Goal: Navigation & Orientation: Find specific page/section

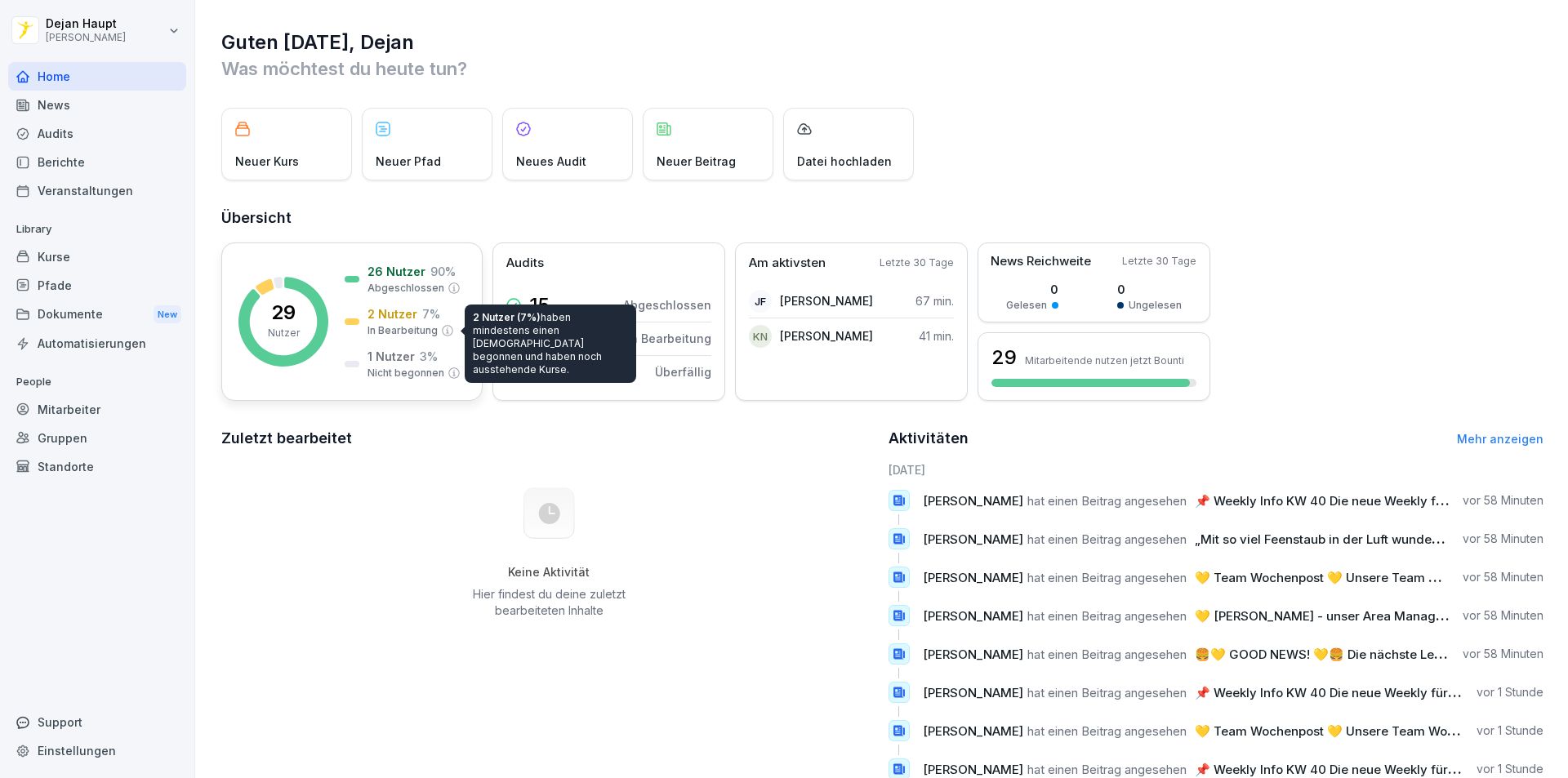
click at [398, 329] on p "In Bearbeitung" at bounding box center [402, 330] width 70 height 15
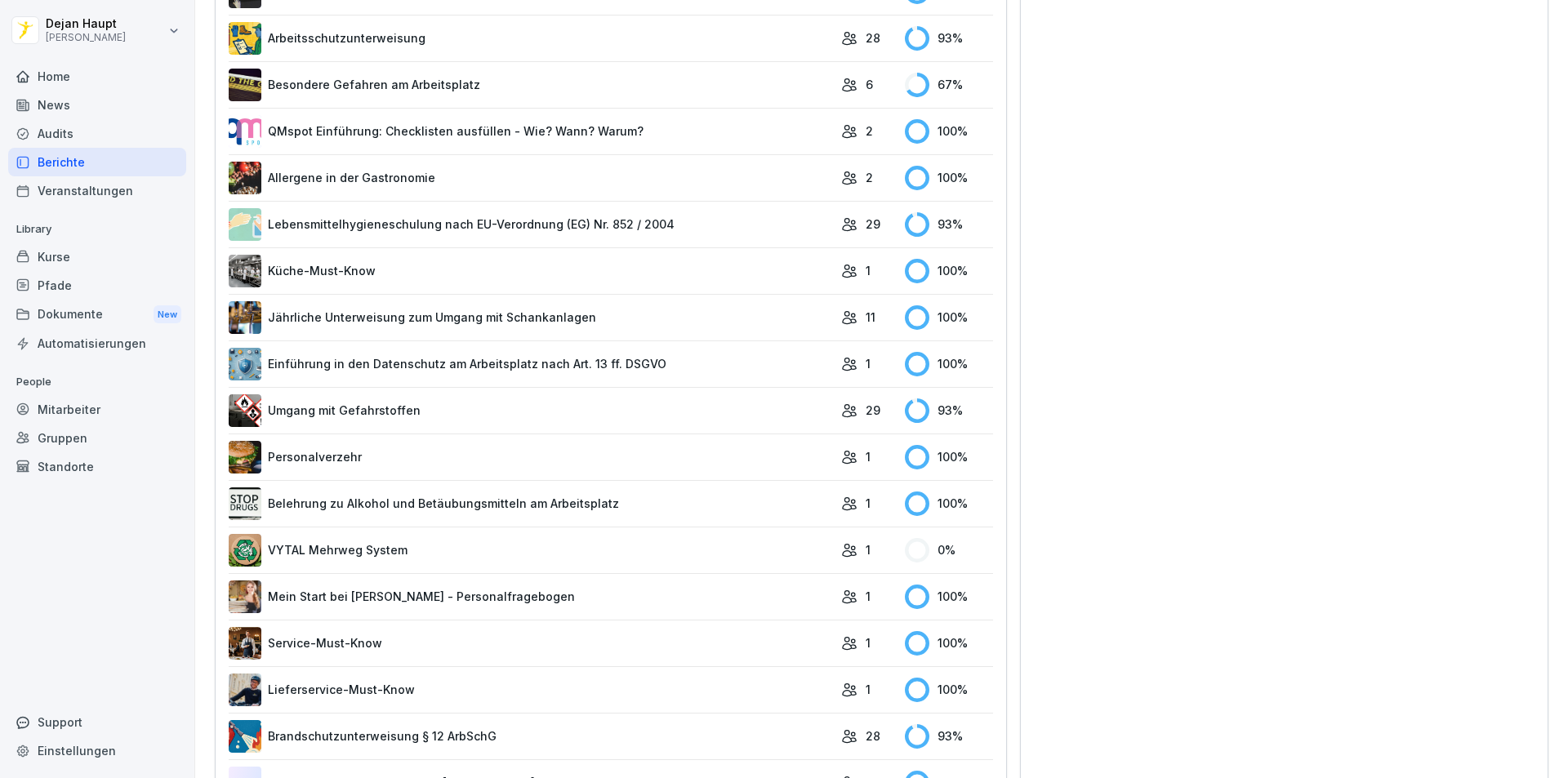
scroll to position [824, 0]
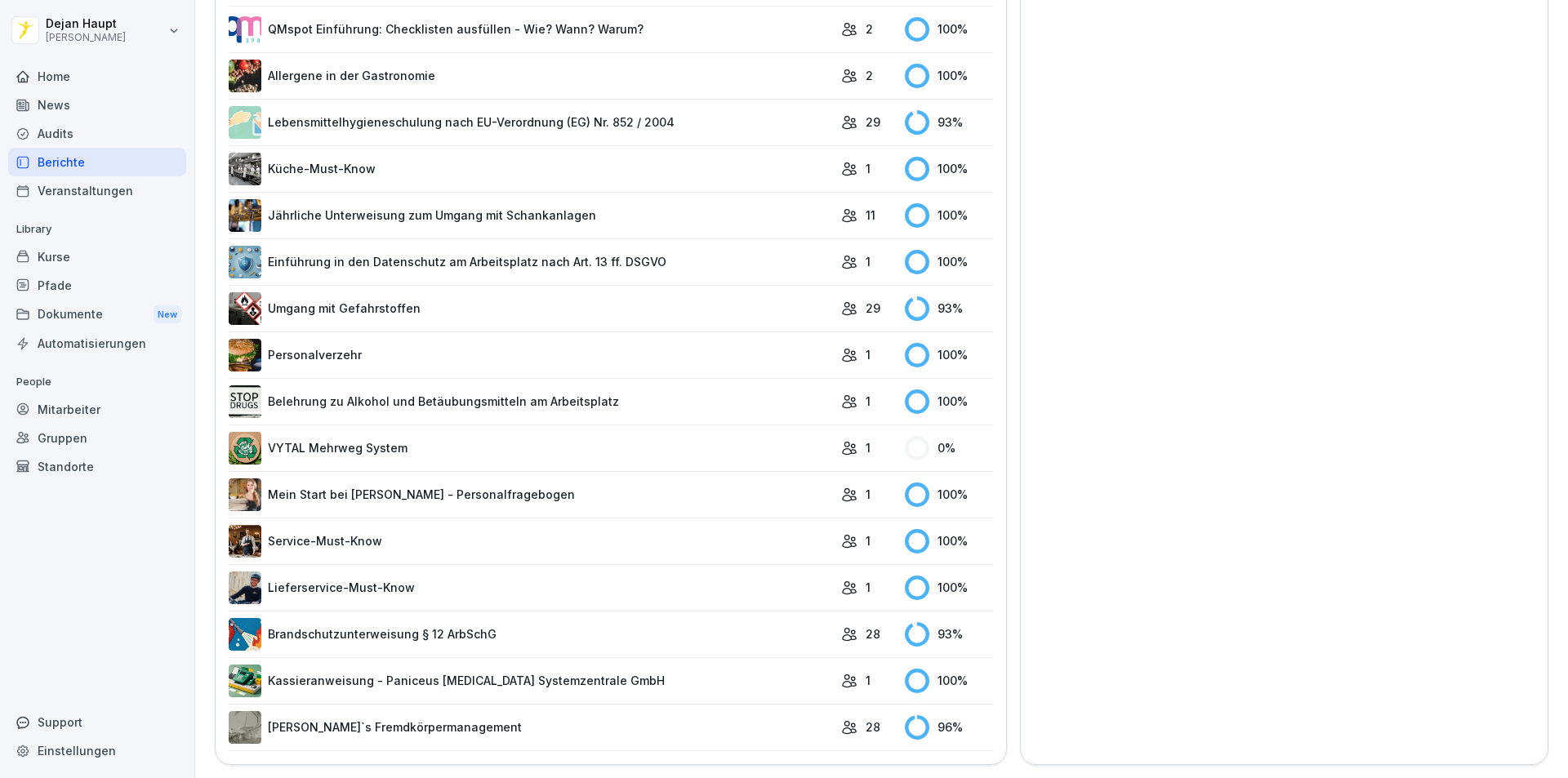
click at [301, 432] on link "VYTAL Mehrweg System" at bounding box center [530, 447] width 604 height 32
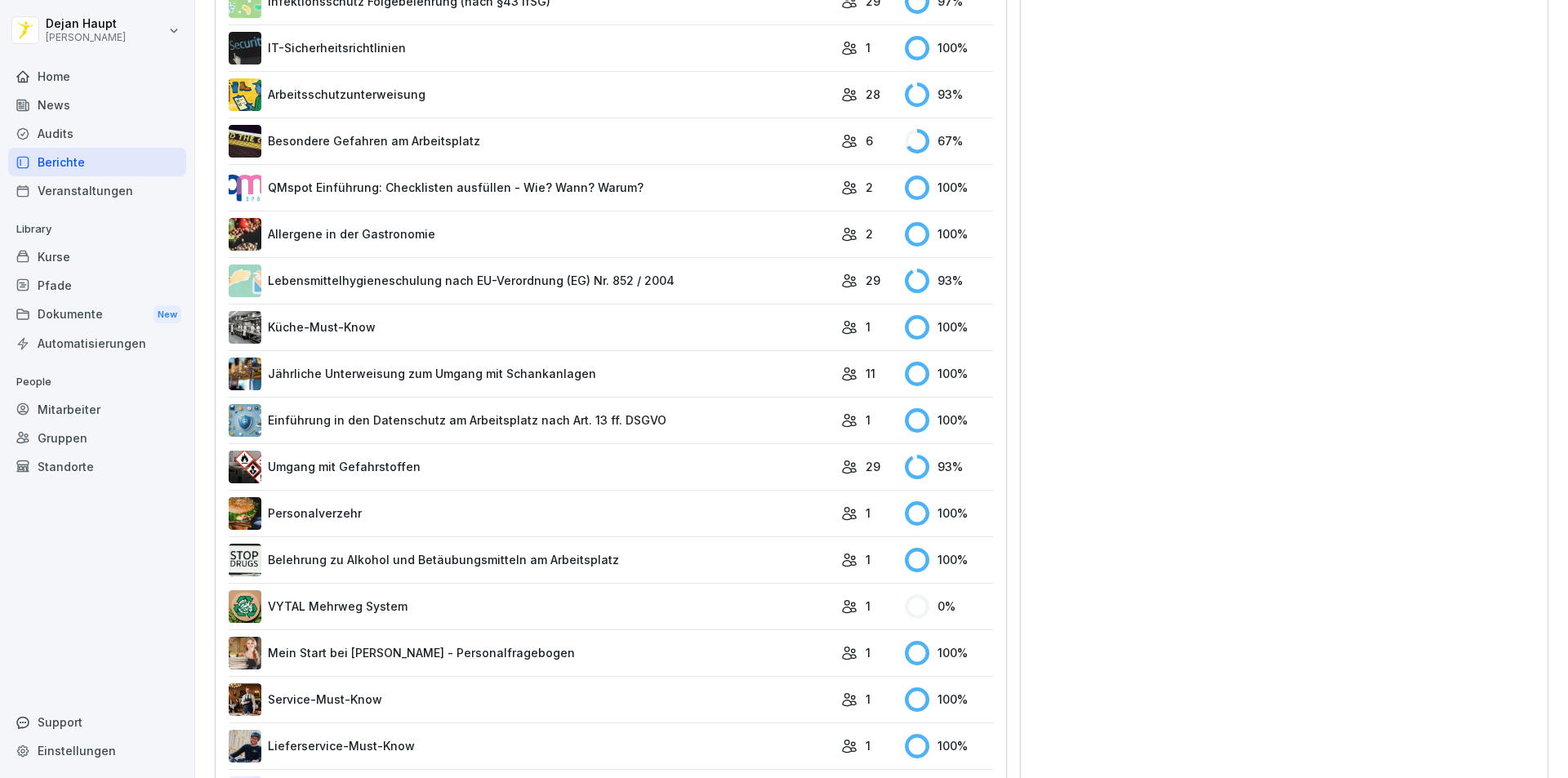
scroll to position [824, 0]
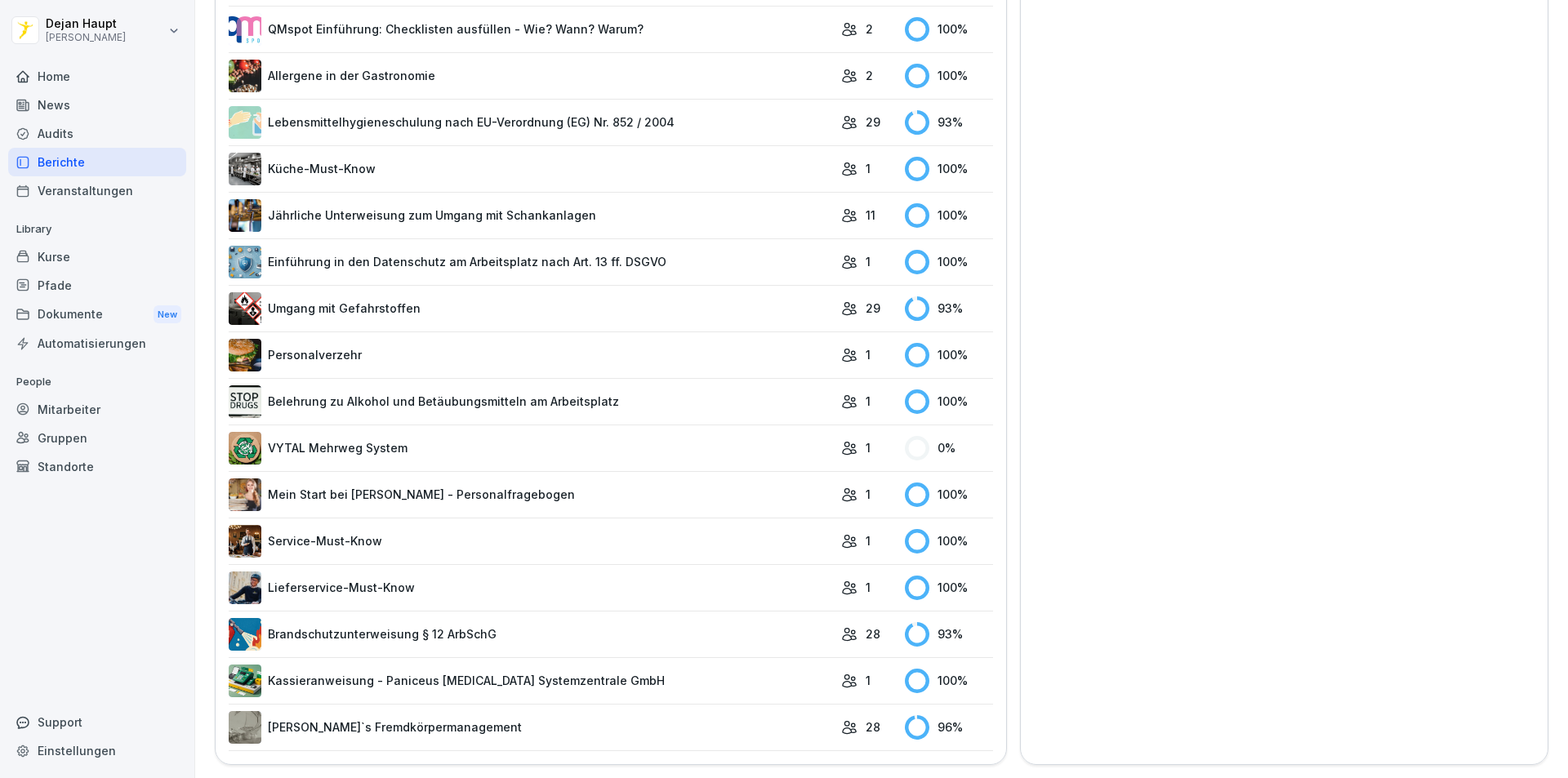
click at [339, 711] on link "[PERSON_NAME]`s Fremdkörpermanagement" at bounding box center [530, 727] width 604 height 32
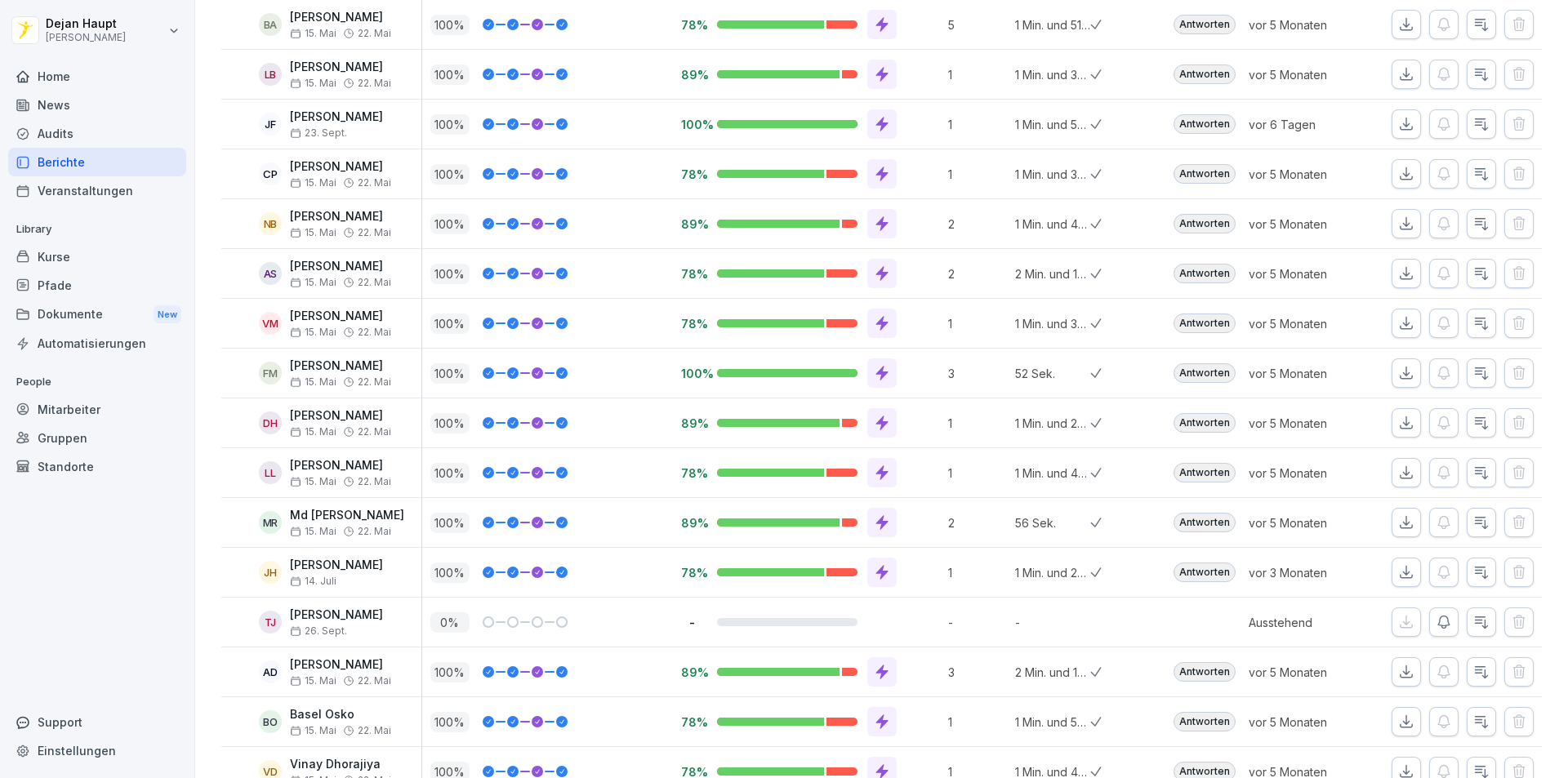
scroll to position [806, 0]
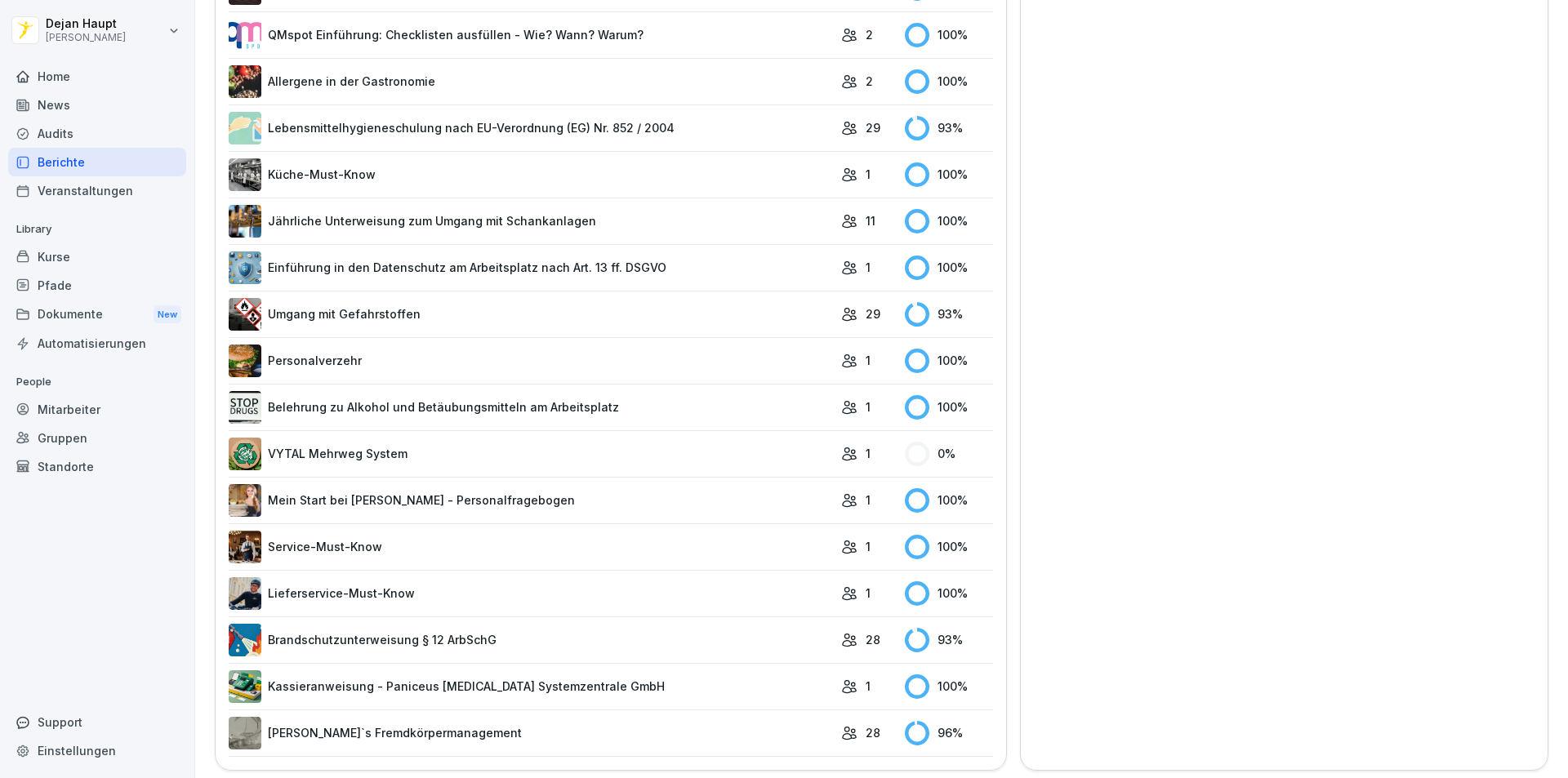
click at [435, 632] on link "Brandschutzunterweisung § 12 ArbSchG" at bounding box center [530, 639] width 604 height 32
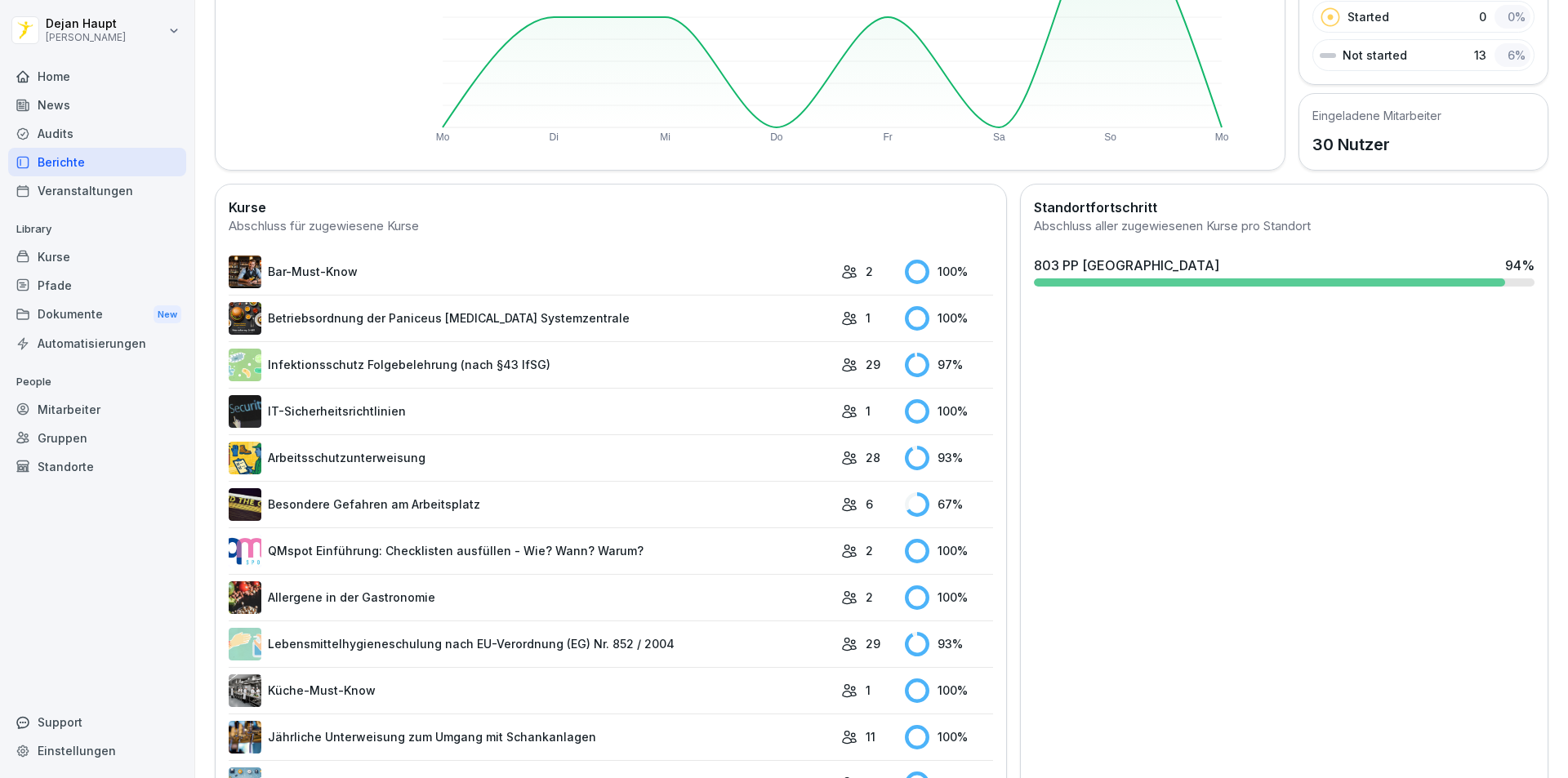
scroll to position [408, 0]
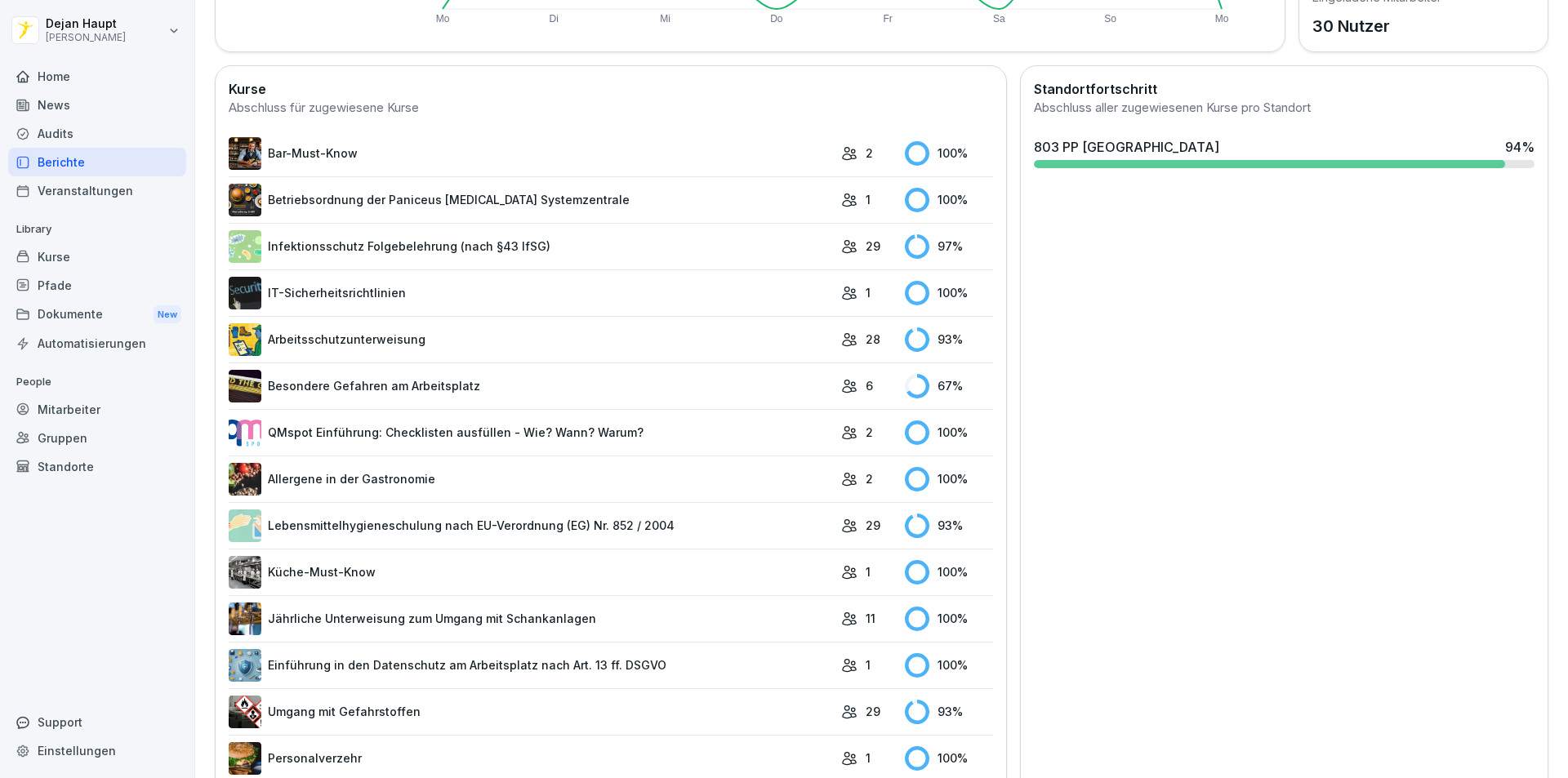
click at [510, 379] on link "Besondere Gefahren am Arbeitsplatz" at bounding box center [530, 386] width 604 height 32
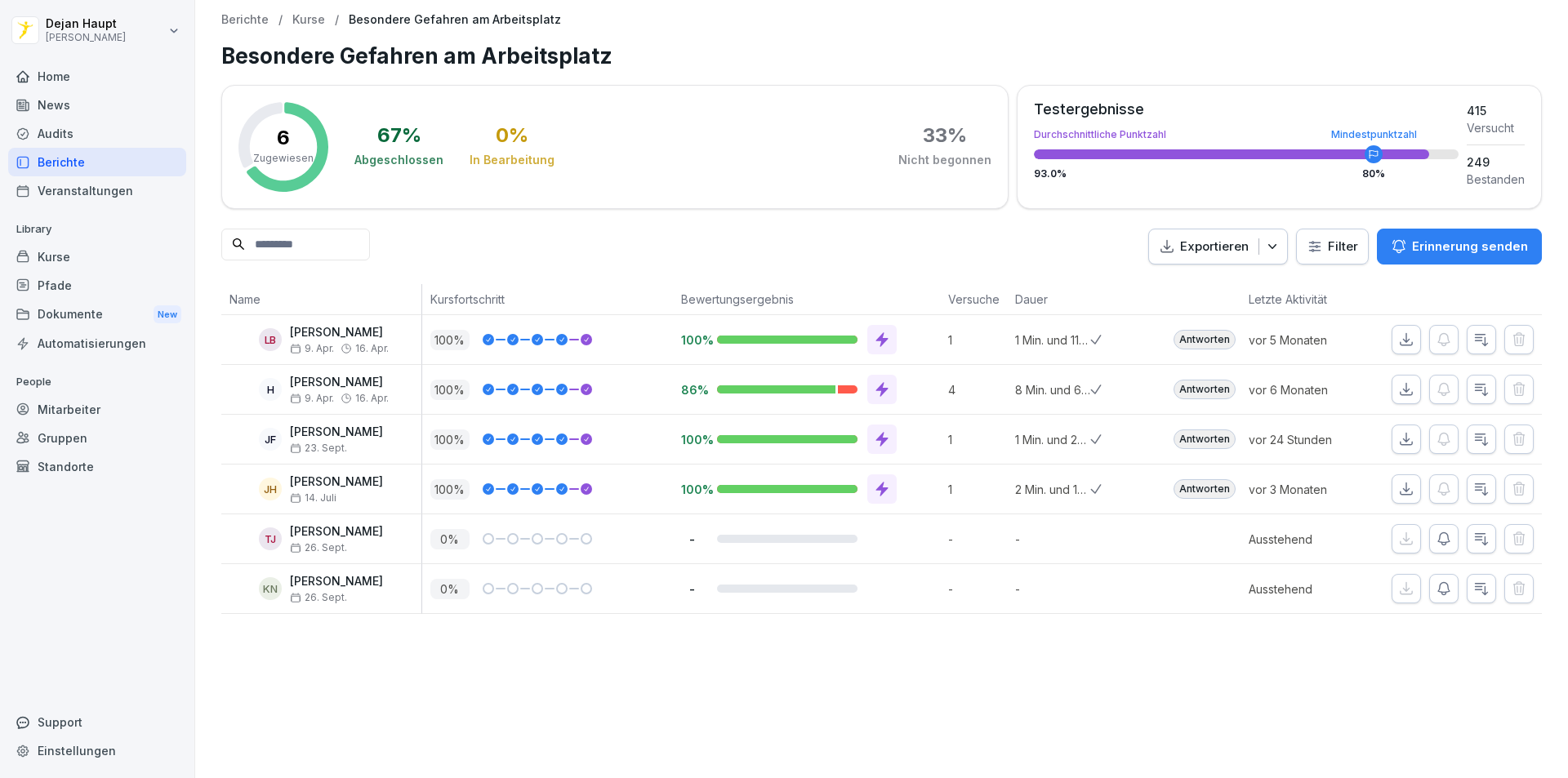
click at [75, 167] on div "Berichte" at bounding box center [97, 161] width 178 height 28
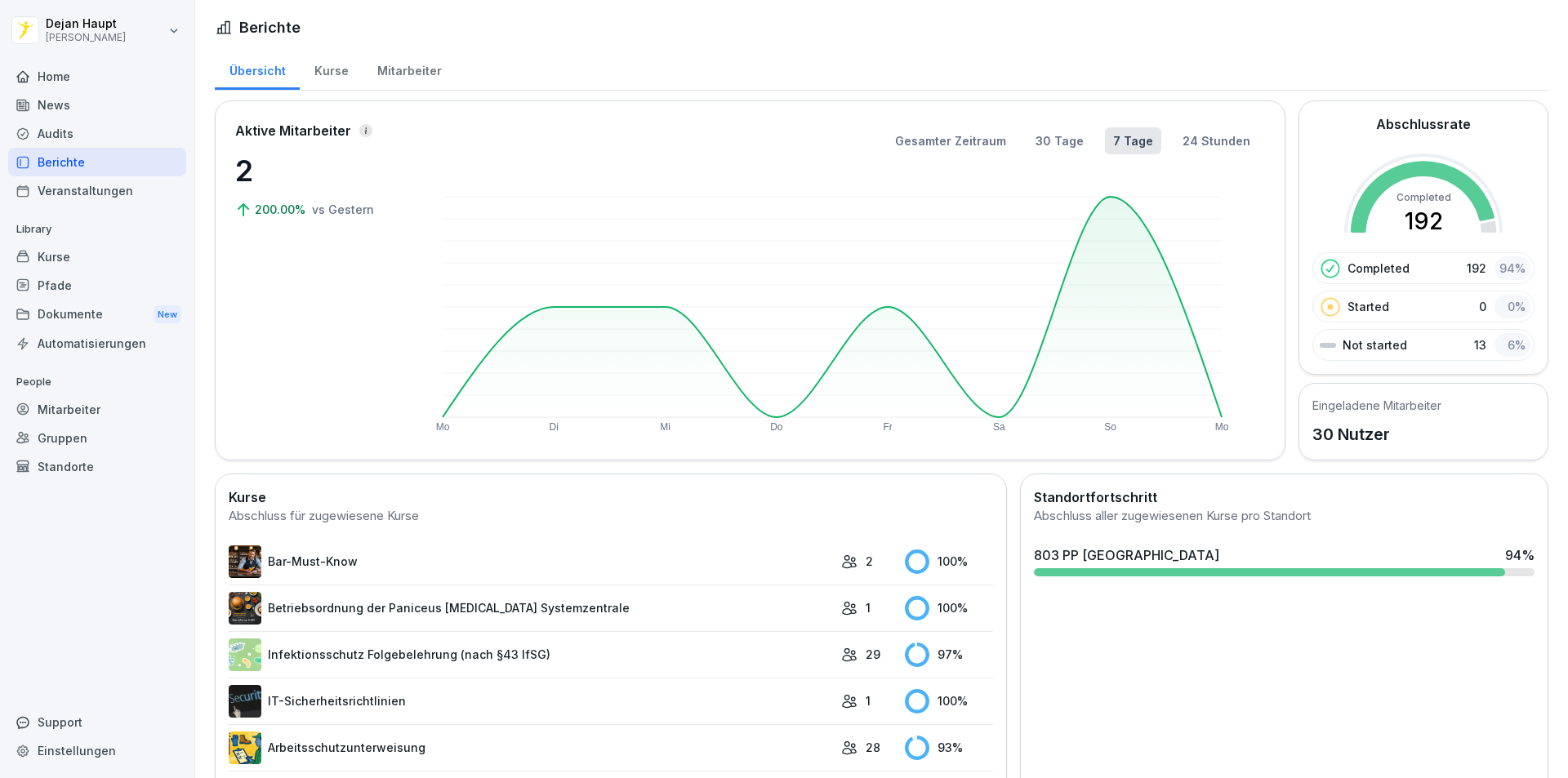
click at [64, 80] on div "Home" at bounding box center [97, 75] width 178 height 28
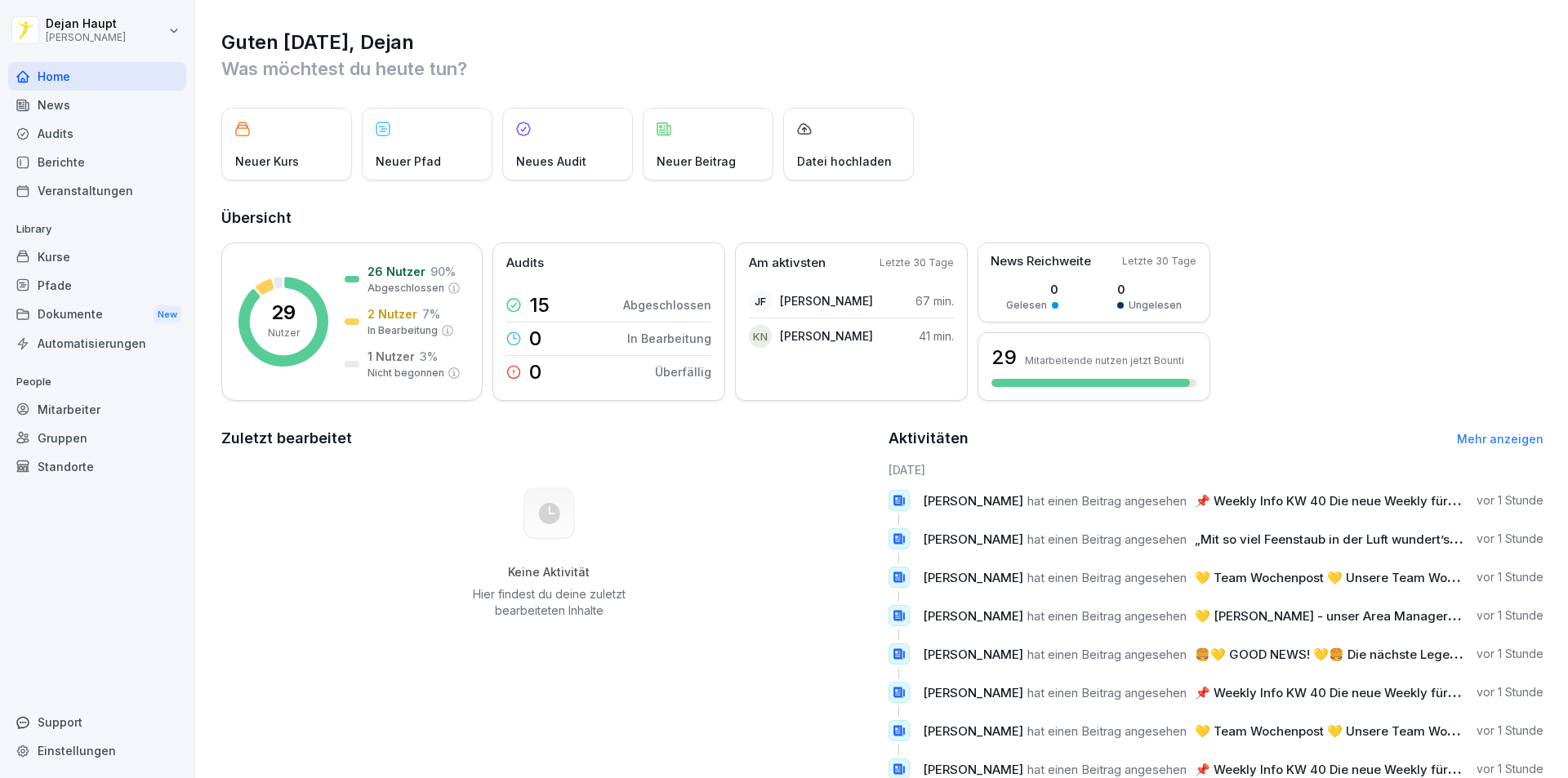
click at [66, 105] on div "News" at bounding box center [97, 105] width 178 height 28
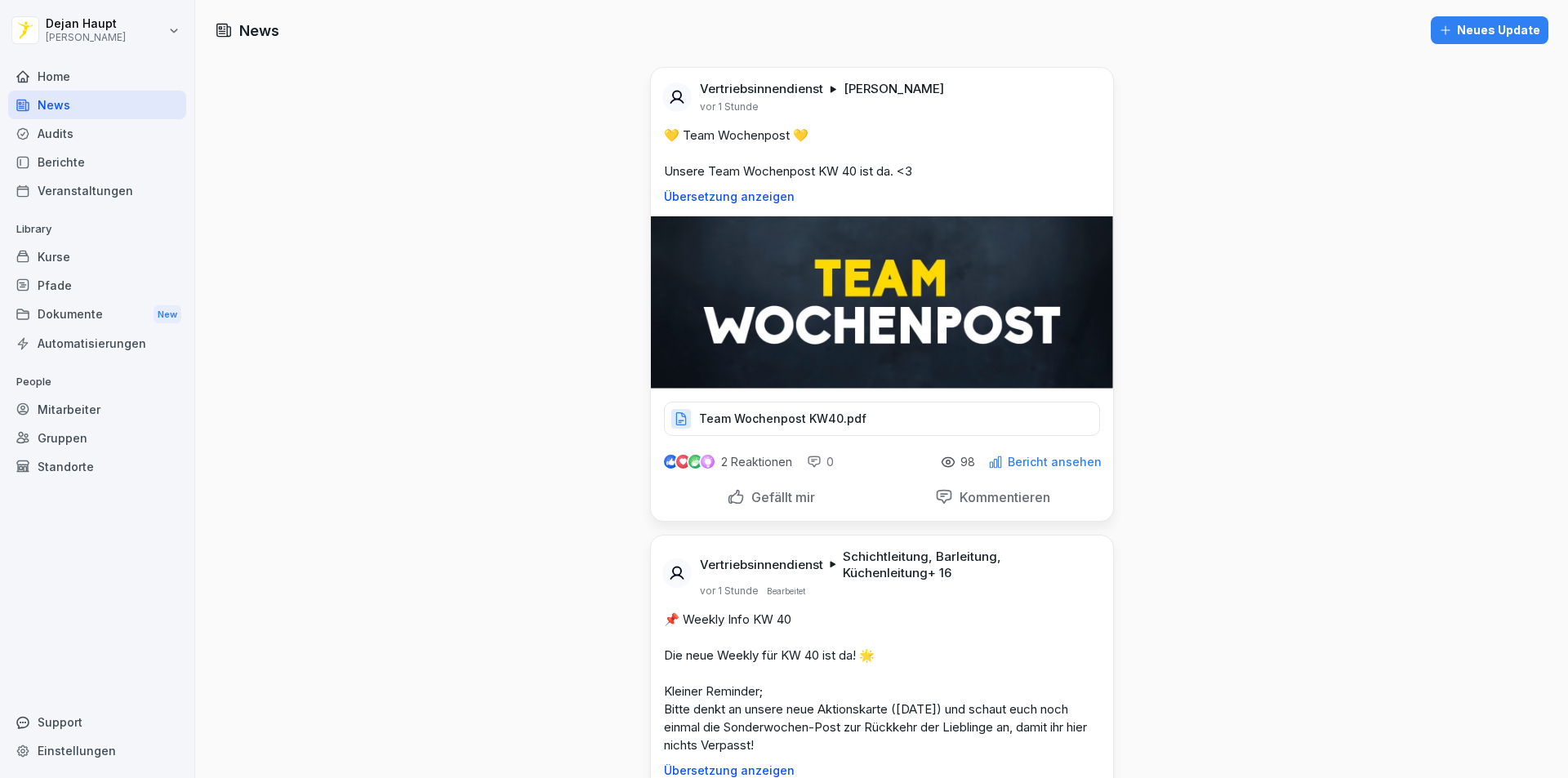
click at [789, 424] on p "Team Wochenpost KW40.pdf" at bounding box center [782, 419] width 167 height 17
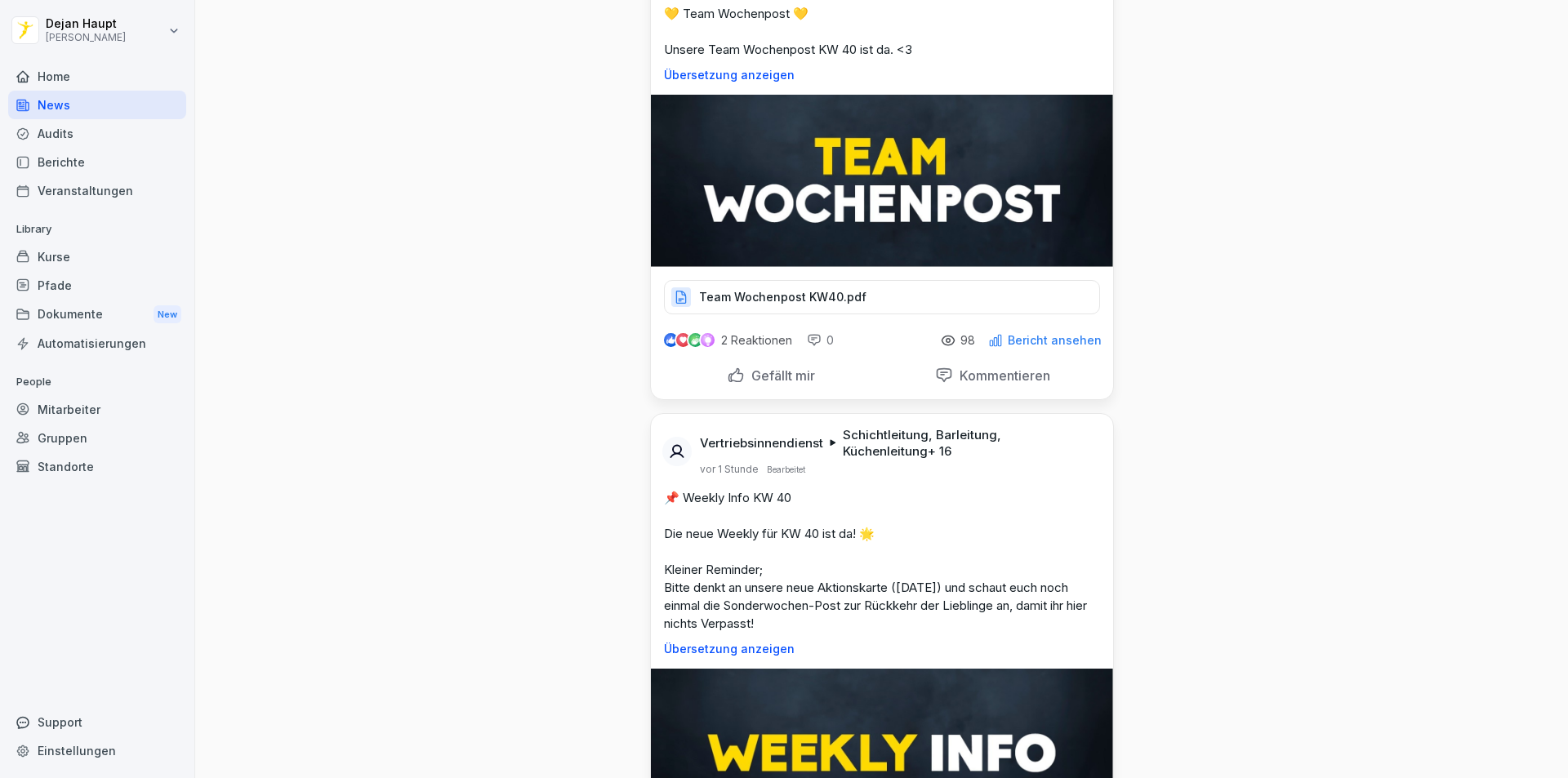
scroll to position [327, 0]
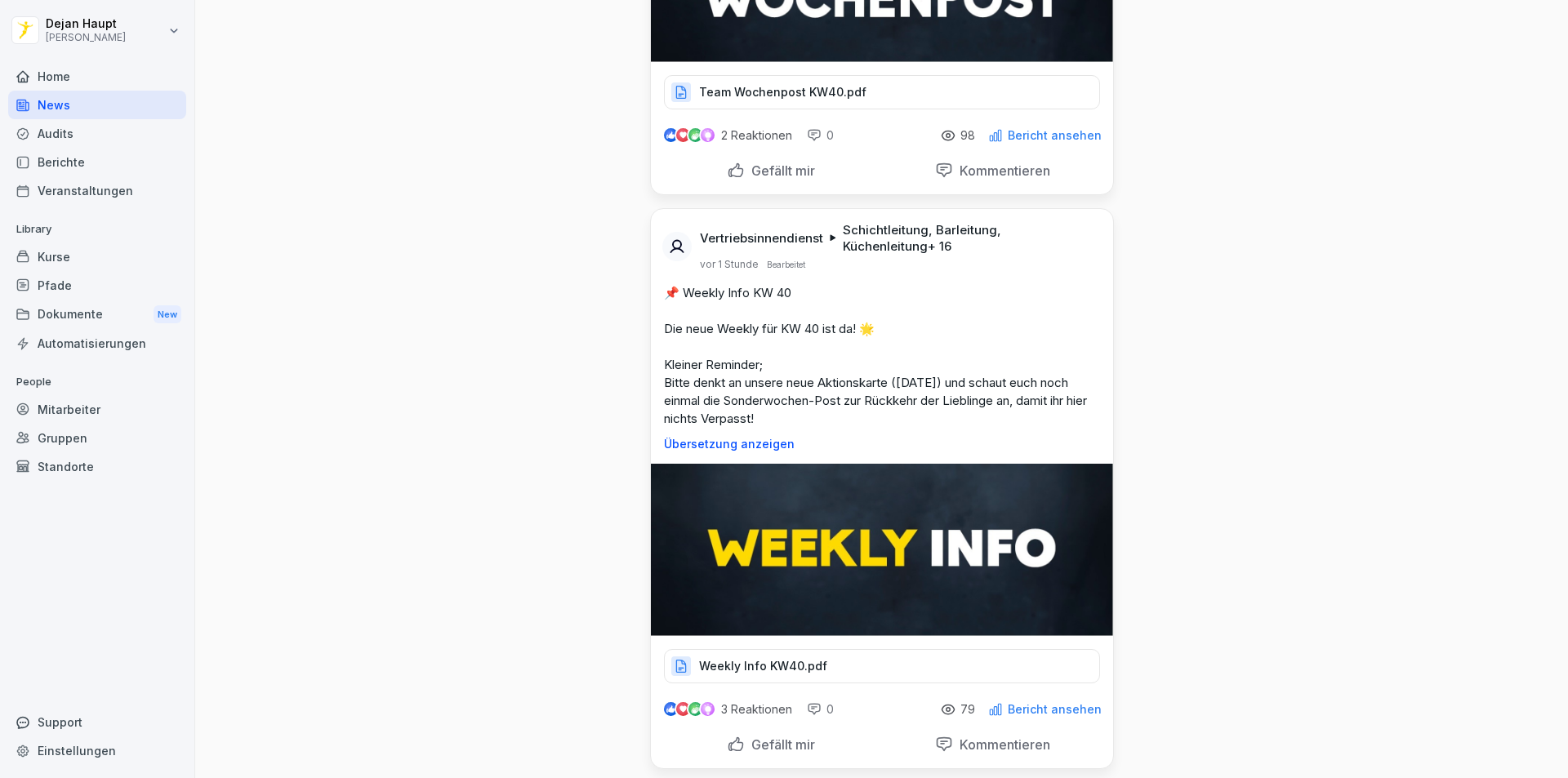
click at [859, 671] on div "Weekly Info KW40.pdf" at bounding box center [882, 665] width 437 height 34
click at [816, 668] on div "Weekly Info KW40.pdf" at bounding box center [882, 665] width 437 height 34
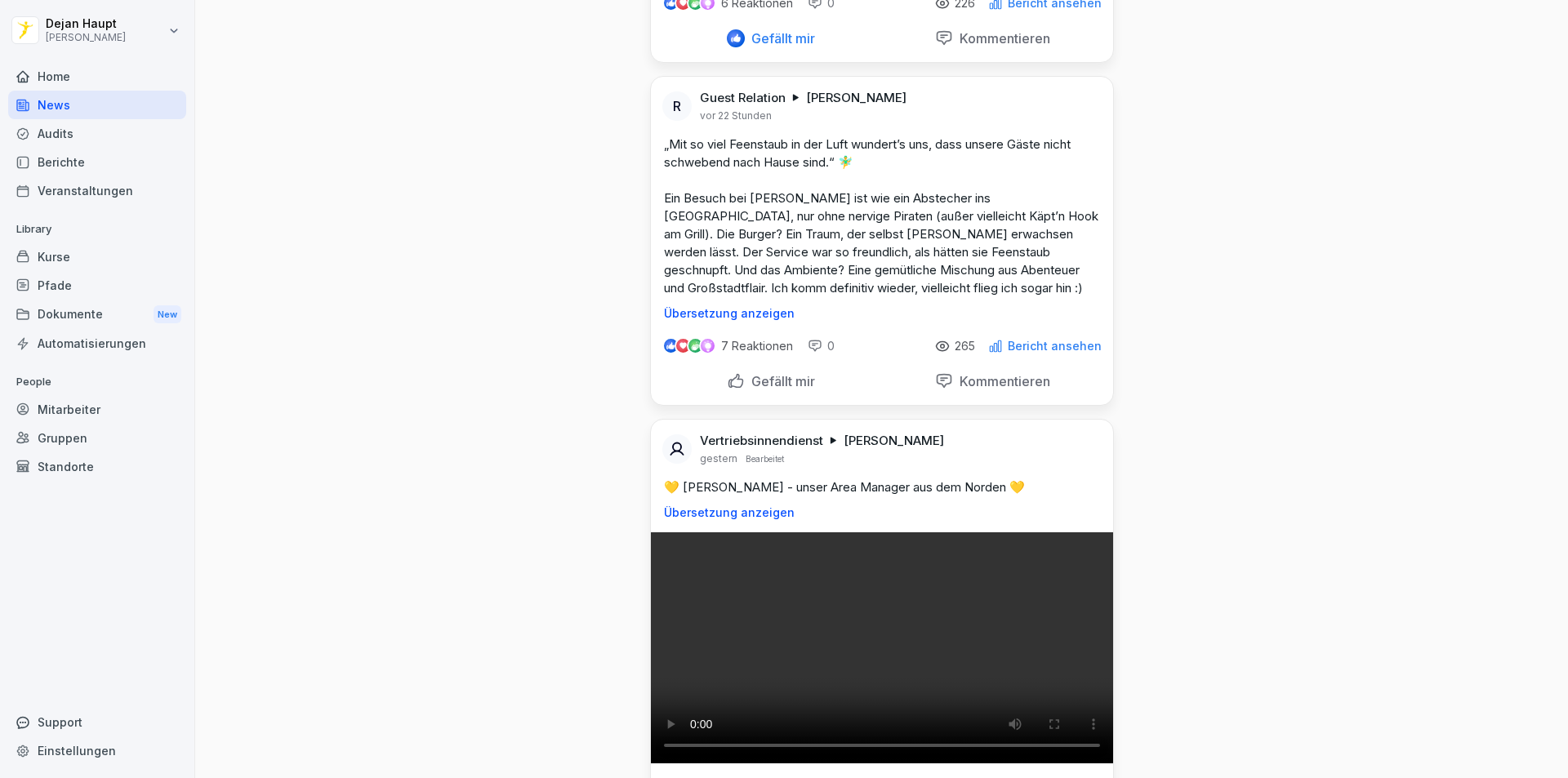
scroll to position [1797, 0]
